Goal: Book appointment/travel/reservation

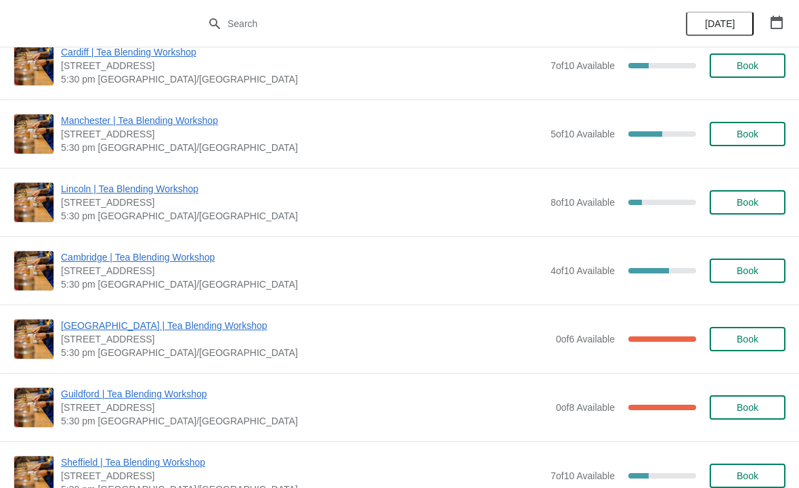
scroll to position [236, 0]
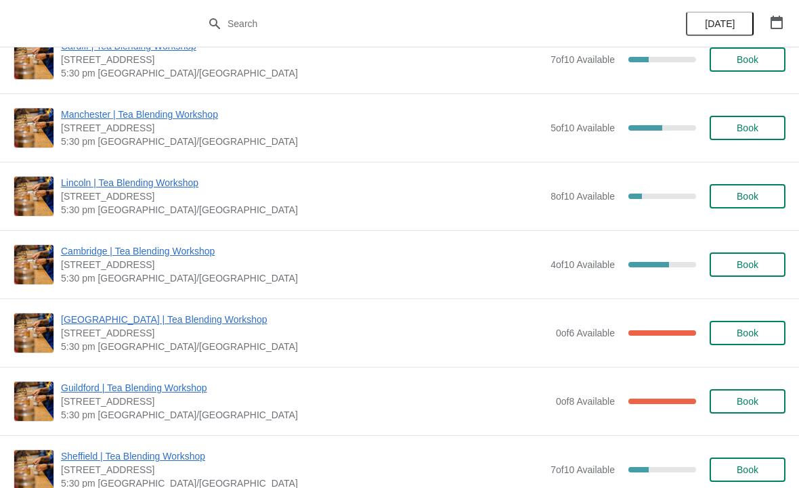
click at [747, 269] on span "Book" at bounding box center [748, 264] width 22 height 11
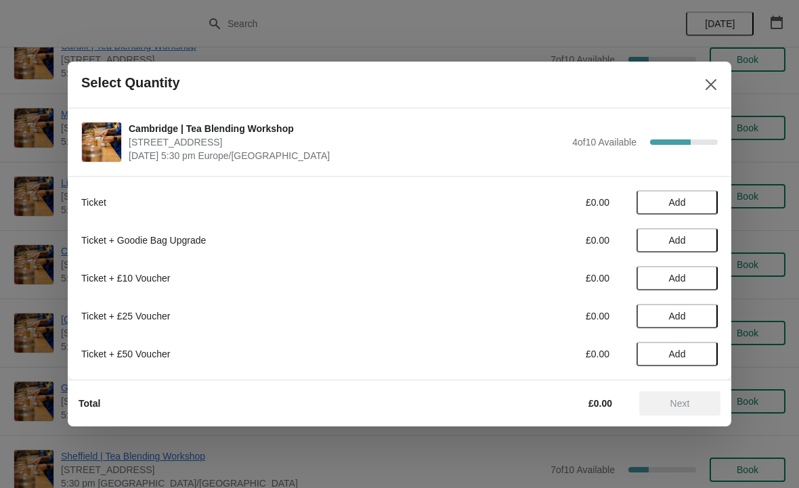
click at [683, 200] on span "Add" at bounding box center [677, 202] width 17 height 11
click at [706, 201] on icon at bounding box center [700, 203] width 14 height 14
click at [704, 202] on icon at bounding box center [700, 203] width 14 height 14
click at [685, 403] on span "Next" at bounding box center [680, 403] width 20 height 11
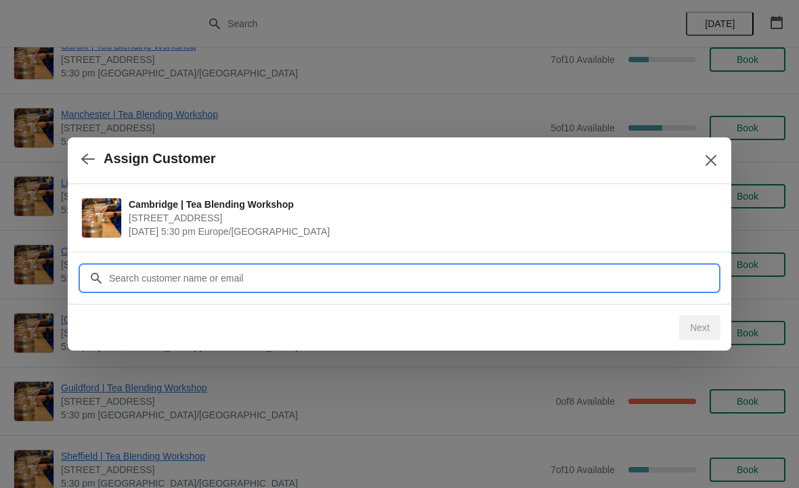
click at [203, 276] on input "Customer" at bounding box center [412, 278] width 609 height 24
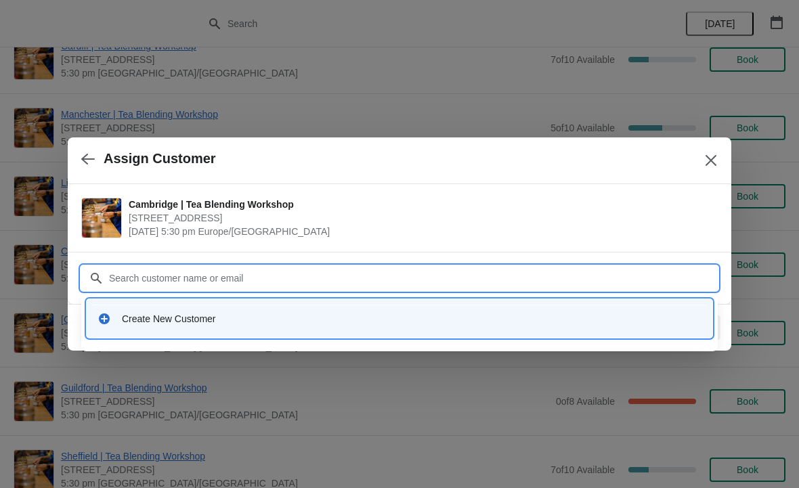
click at [188, 320] on div "Create New Customer" at bounding box center [412, 319] width 580 height 14
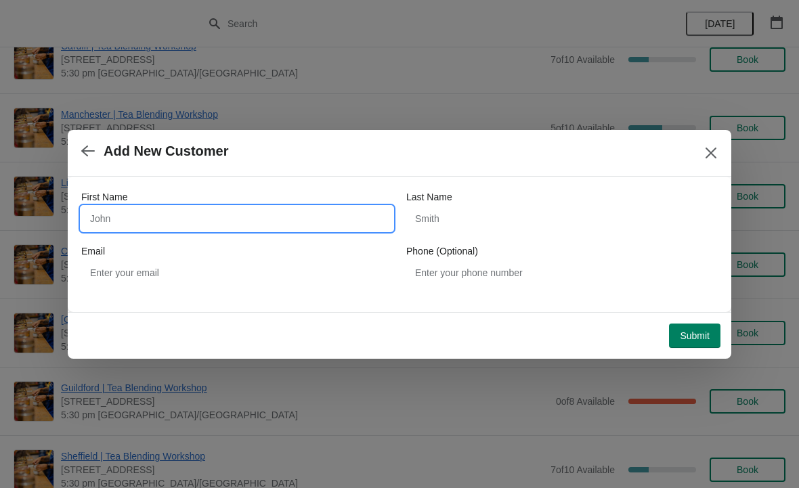
click at [153, 223] on input "First Name" at bounding box center [236, 219] width 311 height 24
type input "[PERSON_NAME]"
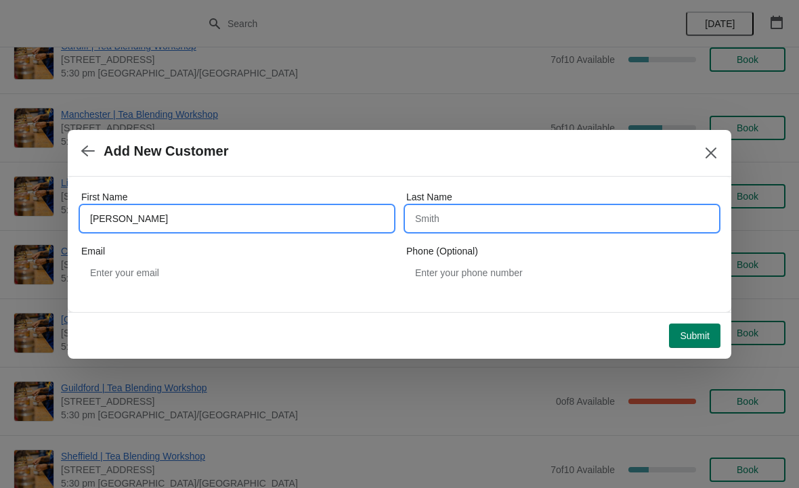
click at [499, 219] on input "Last Name" at bounding box center [561, 219] width 311 height 24
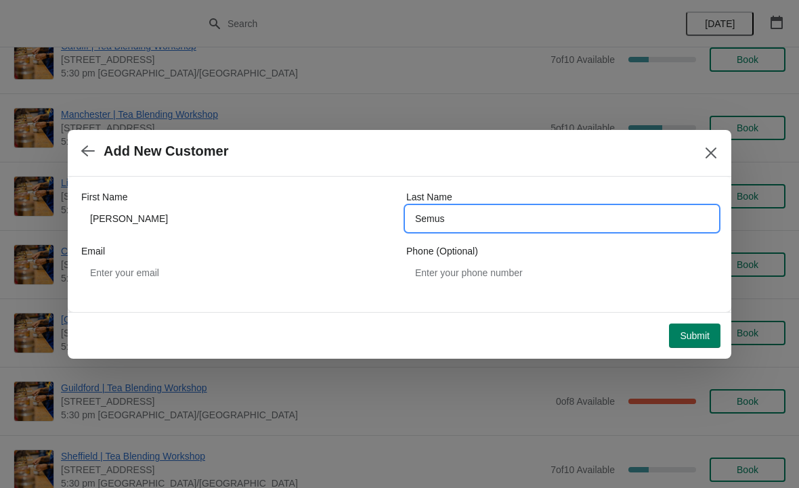
type input "Semus"
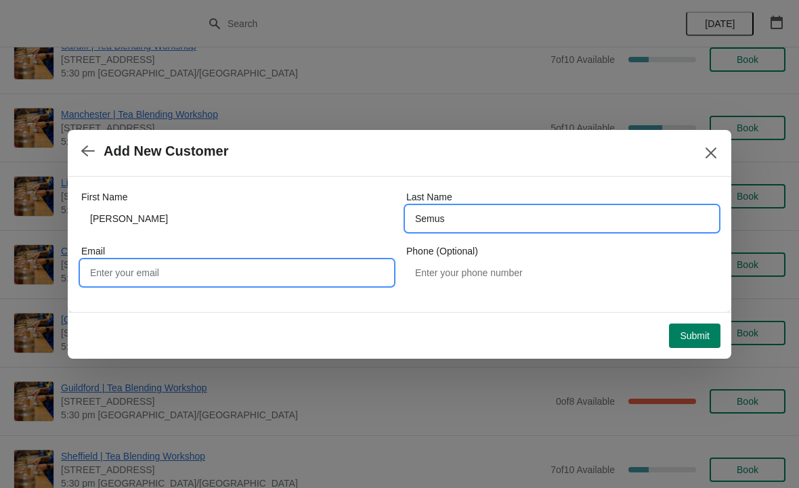
click at [183, 269] on input "Email" at bounding box center [236, 273] width 311 height 24
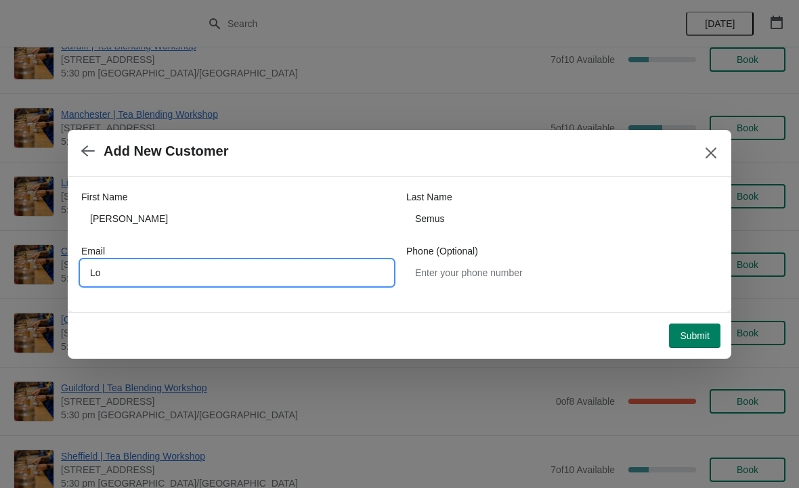
type input "L"
type input "[EMAIL_ADDRESS][DOMAIN_NAME]"
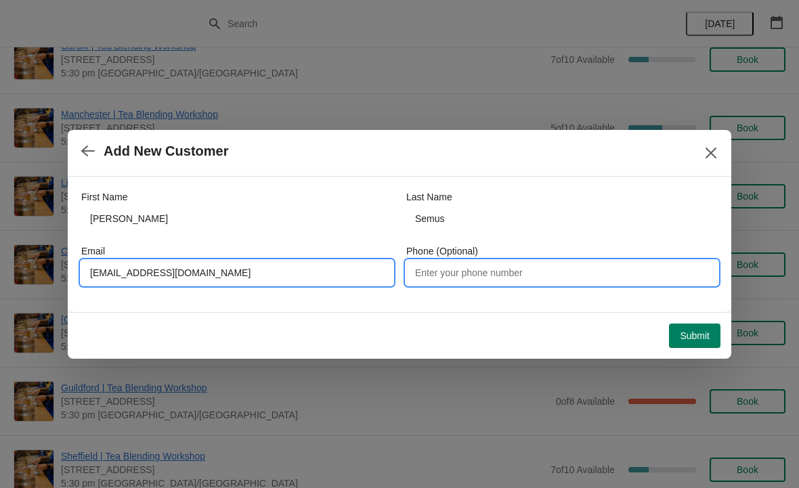
click at [525, 265] on input "Phone (Optional)" at bounding box center [561, 273] width 311 height 24
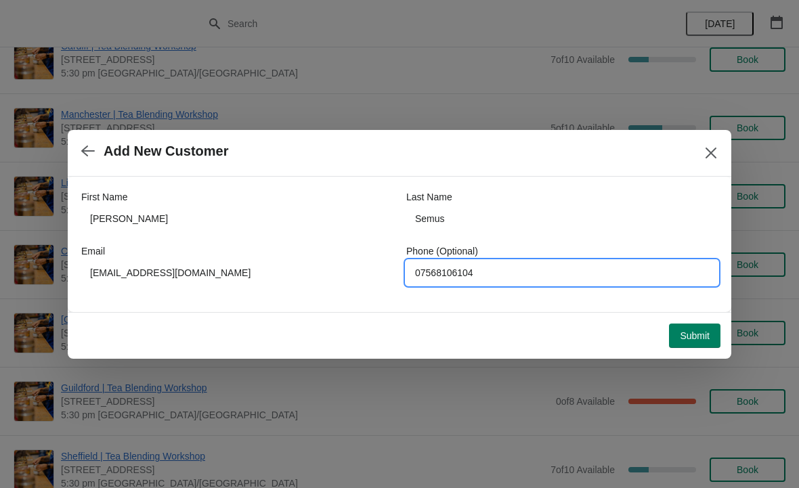
type input "07568106104"
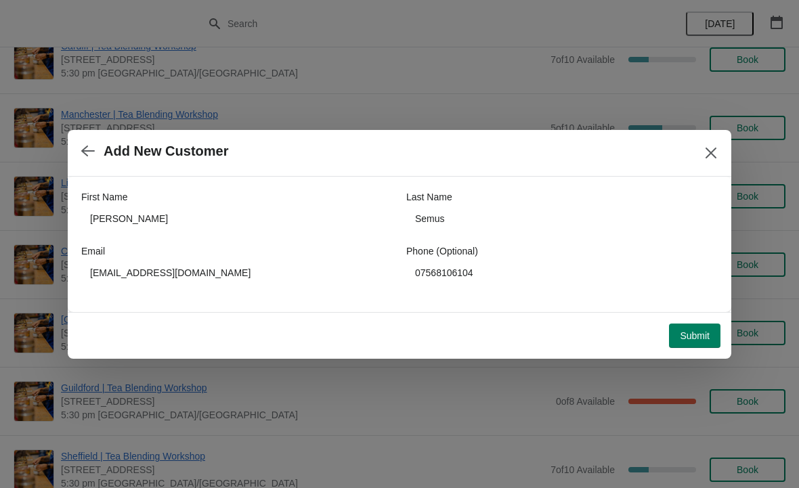
click at [696, 334] on span "Submit" at bounding box center [695, 335] width 30 height 11
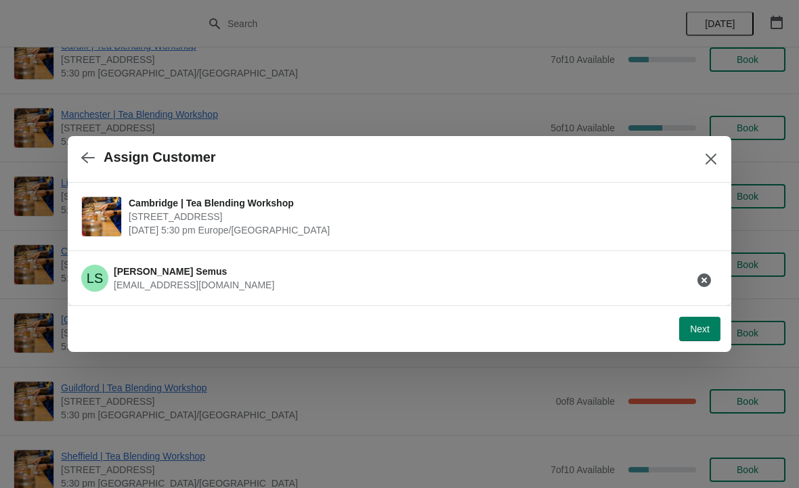
click at [707, 332] on span "Next" at bounding box center [700, 329] width 20 height 11
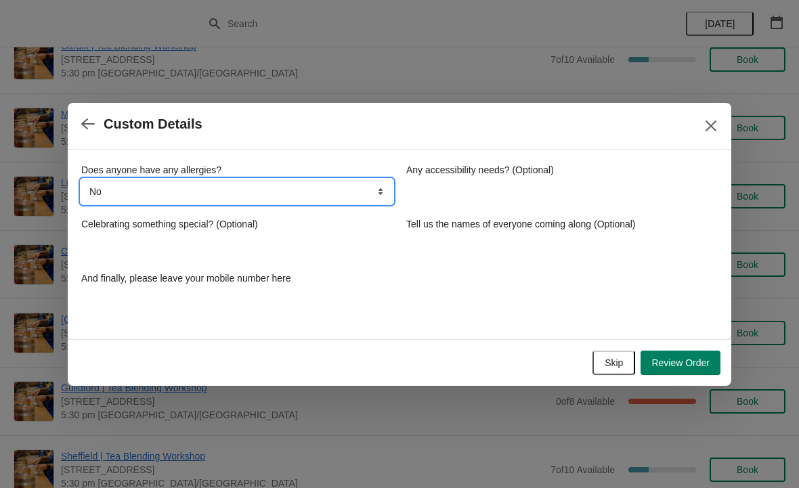
click at [332, 193] on select "No Yes, nuts Yes, wheat Yes, other" at bounding box center [236, 191] width 311 height 24
select select "Yes, other"
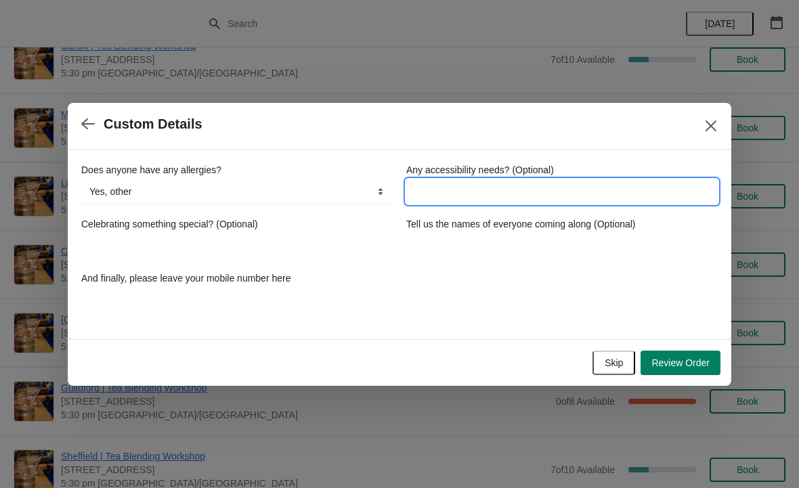
click at [502, 198] on input "Any accessibility needs? (Optional)" at bounding box center [561, 191] width 311 height 24
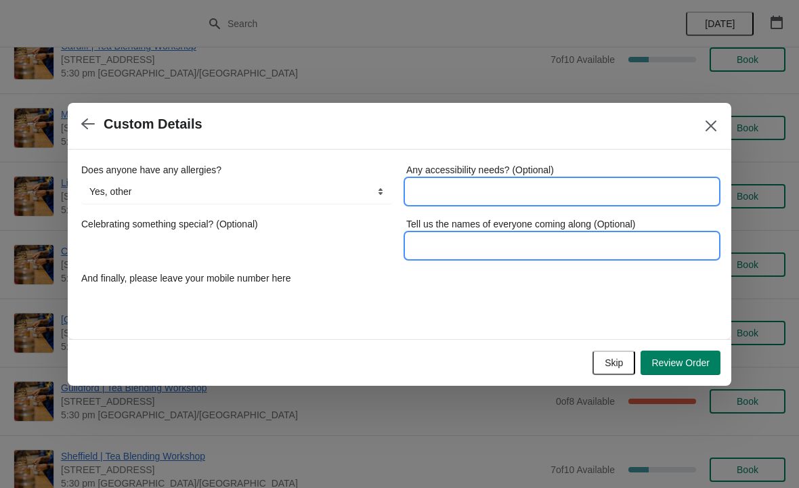
click at [490, 240] on input "Tell us the names of everyone coming along (Optional)" at bounding box center [561, 246] width 311 height 24
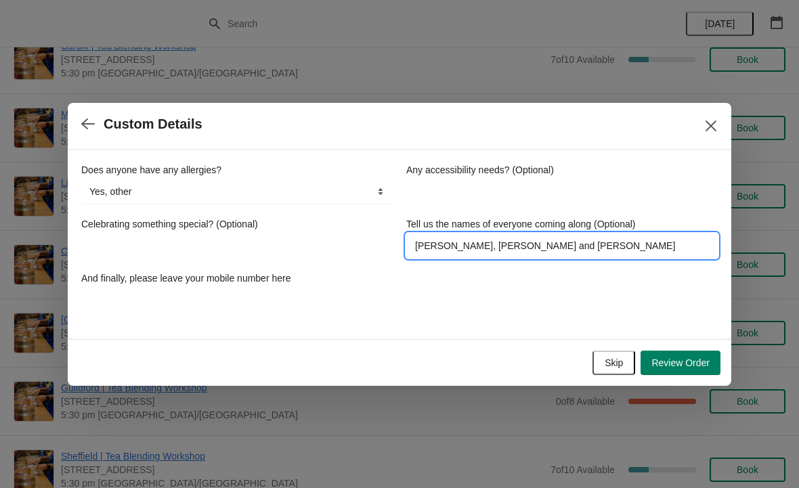
type input "[PERSON_NAME], [PERSON_NAME] and [PERSON_NAME]"
click at [702, 360] on span "Review Order" at bounding box center [680, 363] width 58 height 11
